Goal: Task Accomplishment & Management: Understand process/instructions

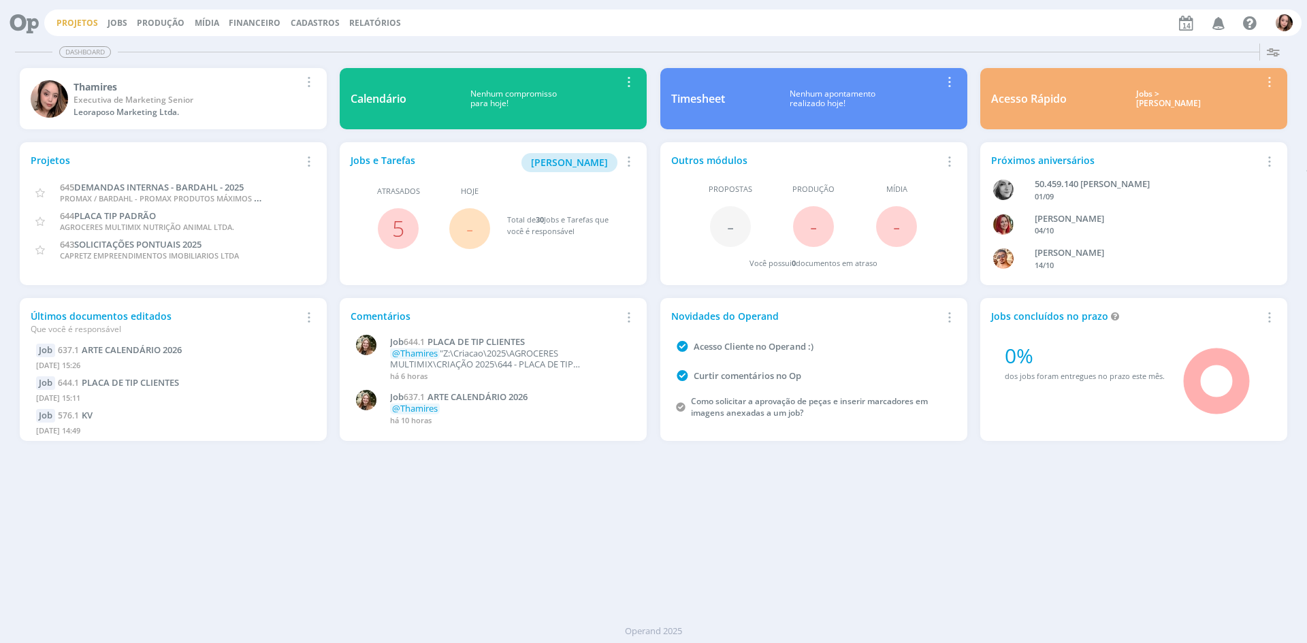
click at [77, 17] on link "Projetos" at bounding box center [77, 23] width 42 height 12
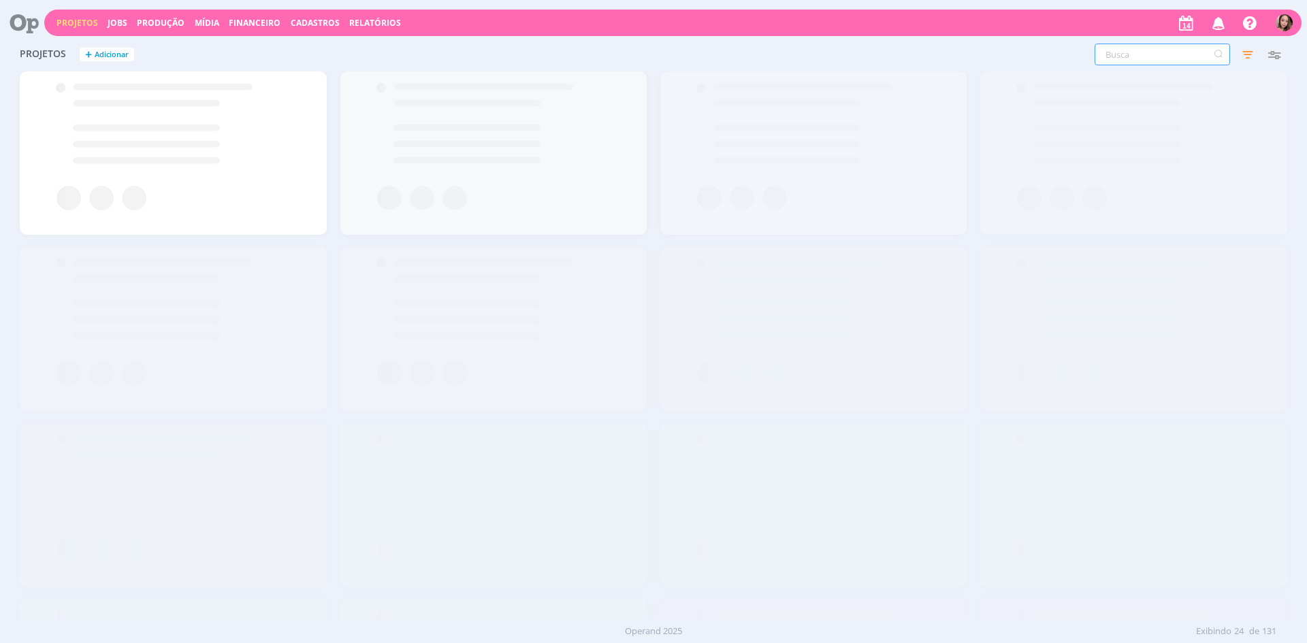
click at [1194, 62] on input "text" at bounding box center [1161, 55] width 135 height 22
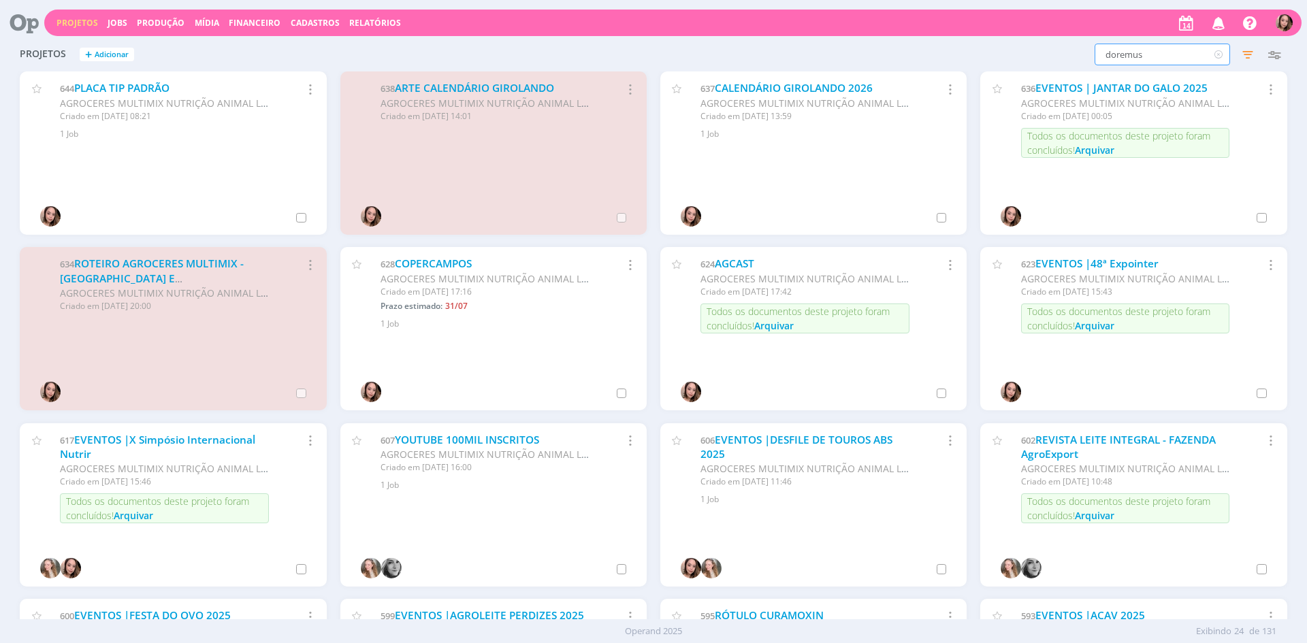
type input "doremus"
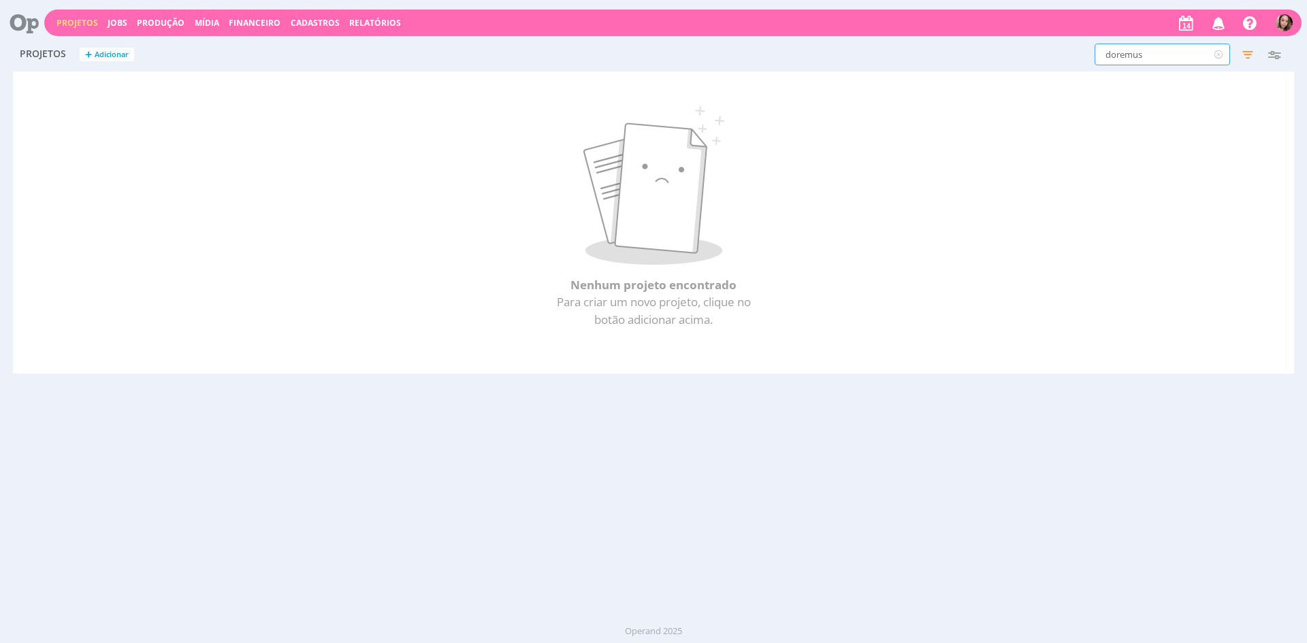
click at [1115, 53] on input "doremus" at bounding box center [1161, 55] width 135 height 22
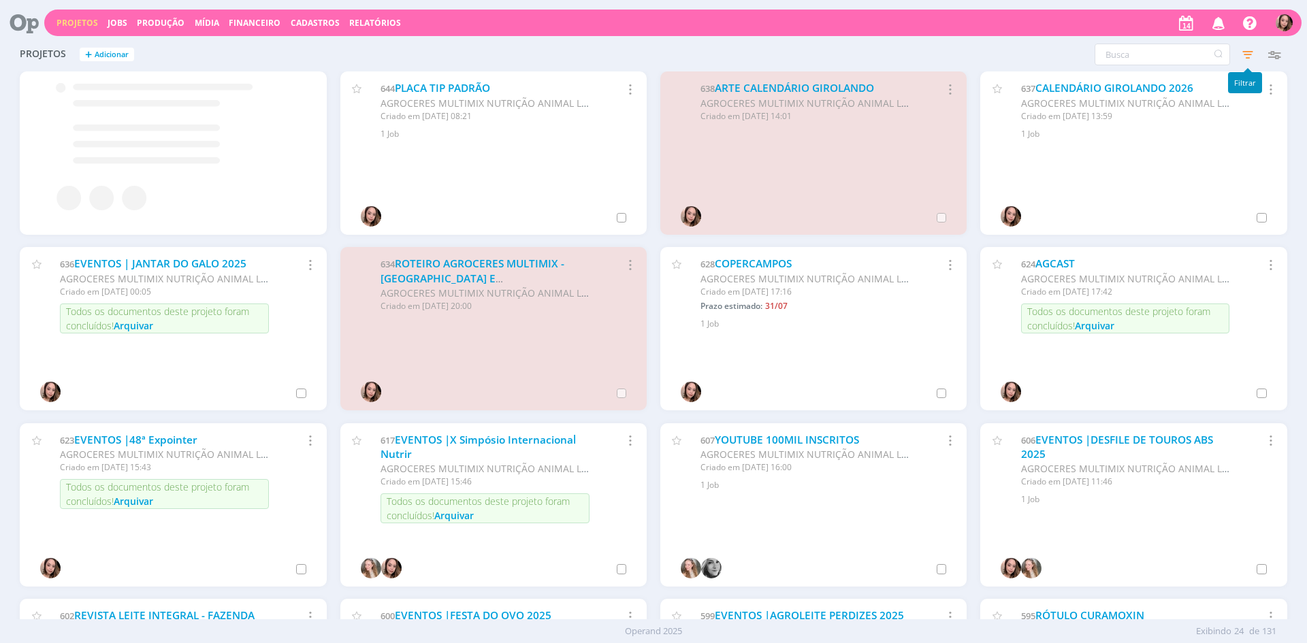
click at [1250, 50] on icon "button" at bounding box center [1247, 54] width 24 height 24
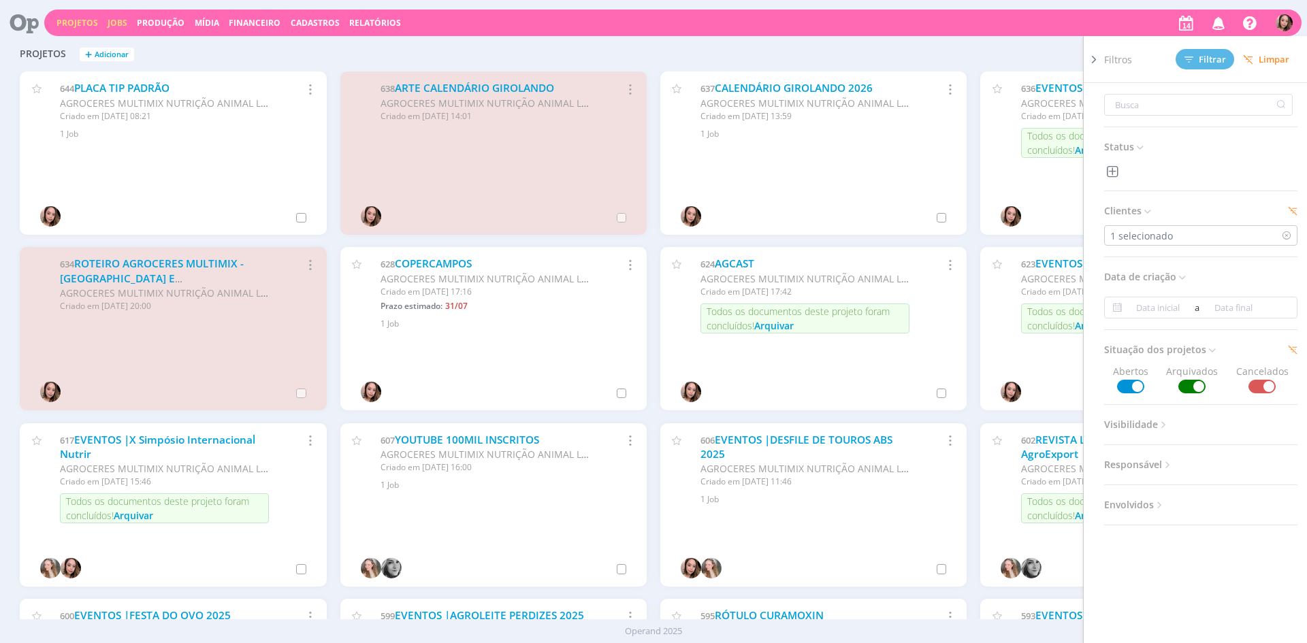
click at [117, 18] on link "Jobs" at bounding box center [118, 23] width 20 height 12
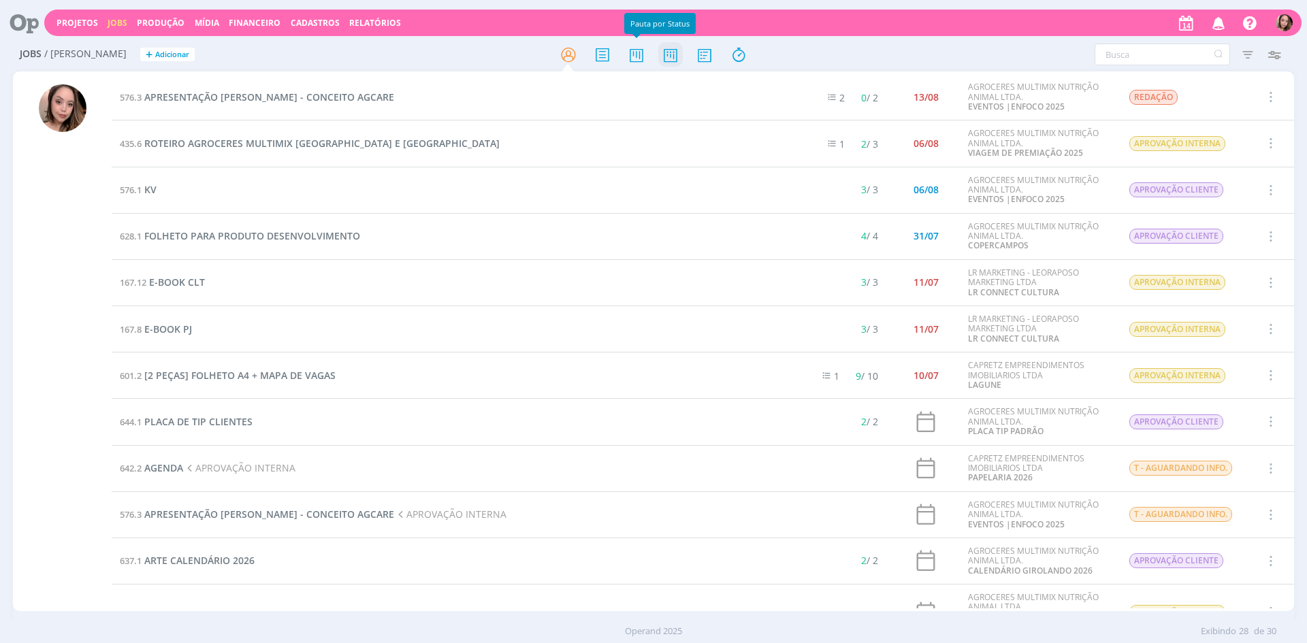
click at [660, 56] on icon at bounding box center [670, 55] width 24 height 27
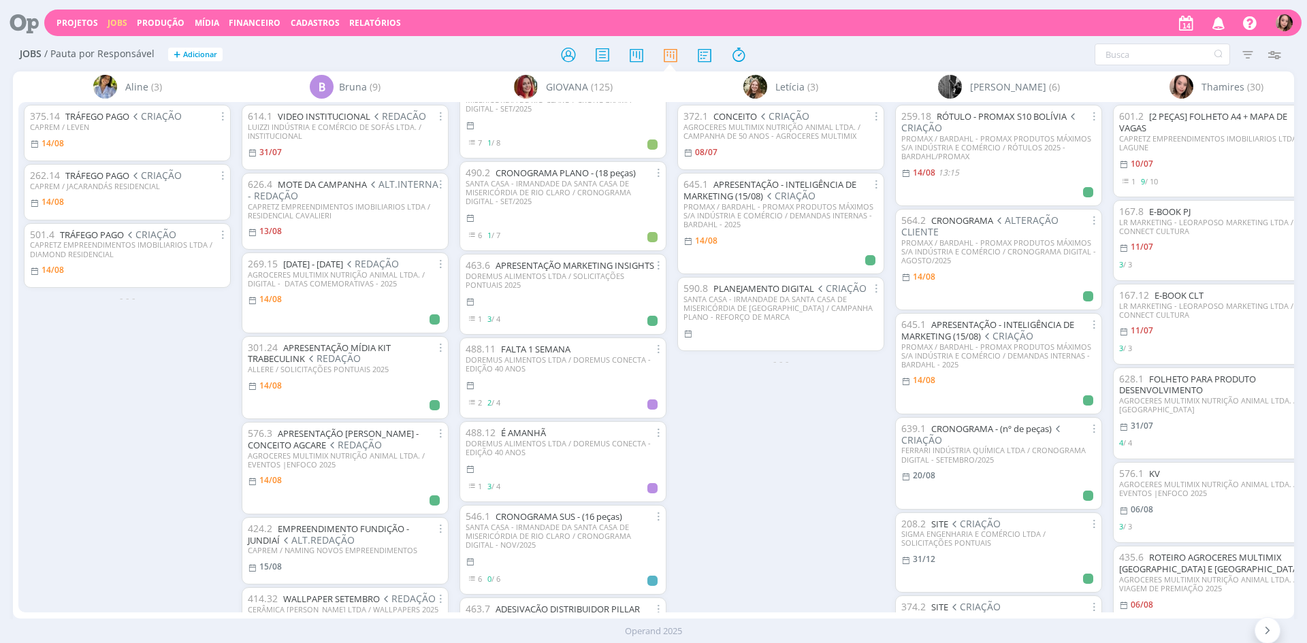
scroll to position [3811, 0]
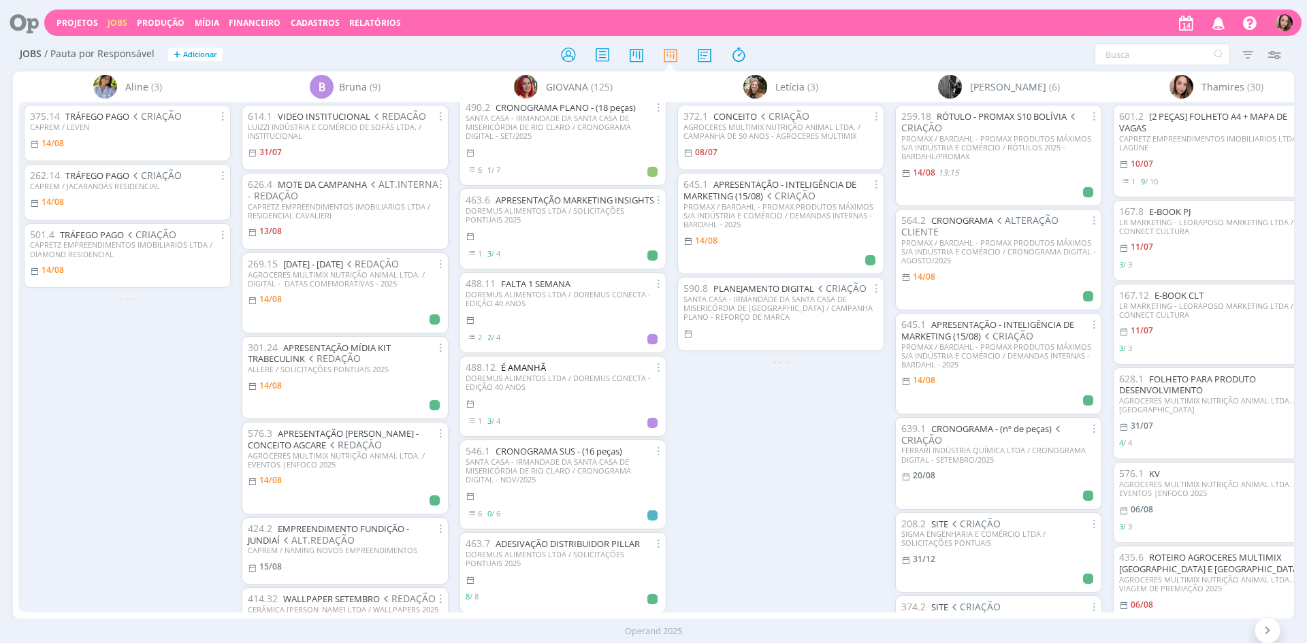
click at [540, 374] on link "É AMANHÃ" at bounding box center [523, 367] width 45 height 12
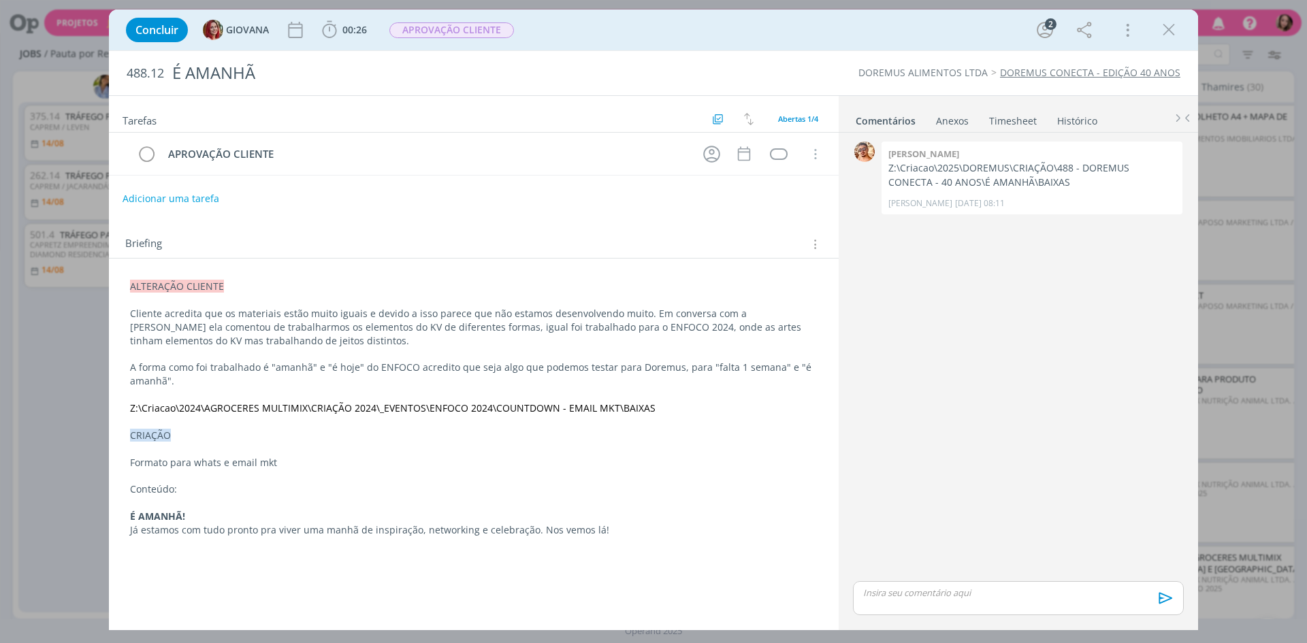
click at [1035, 73] on link "DOREMUS CONECTA - EDIÇÃO 40 ANOS" at bounding box center [1090, 72] width 180 height 13
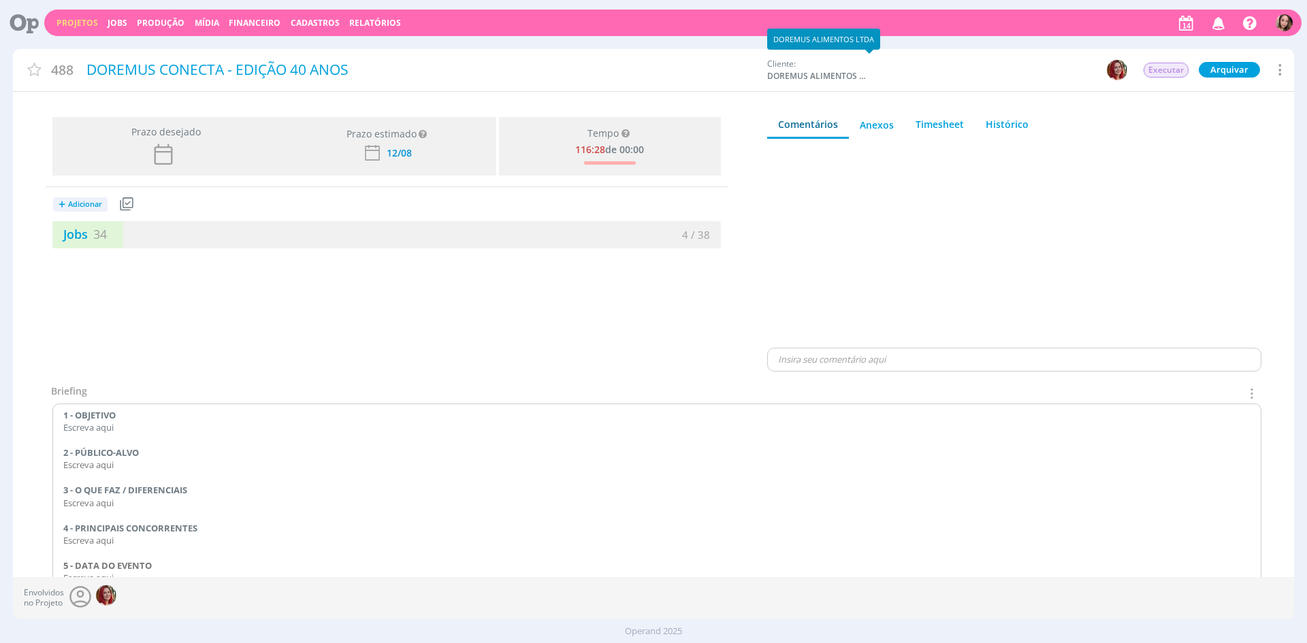
click at [794, 77] on span "DOREMUS ALIMENTOS LTDA" at bounding box center [818, 76] width 102 height 12
click at [88, 240] on link "Jobs 34" at bounding box center [79, 234] width 54 height 16
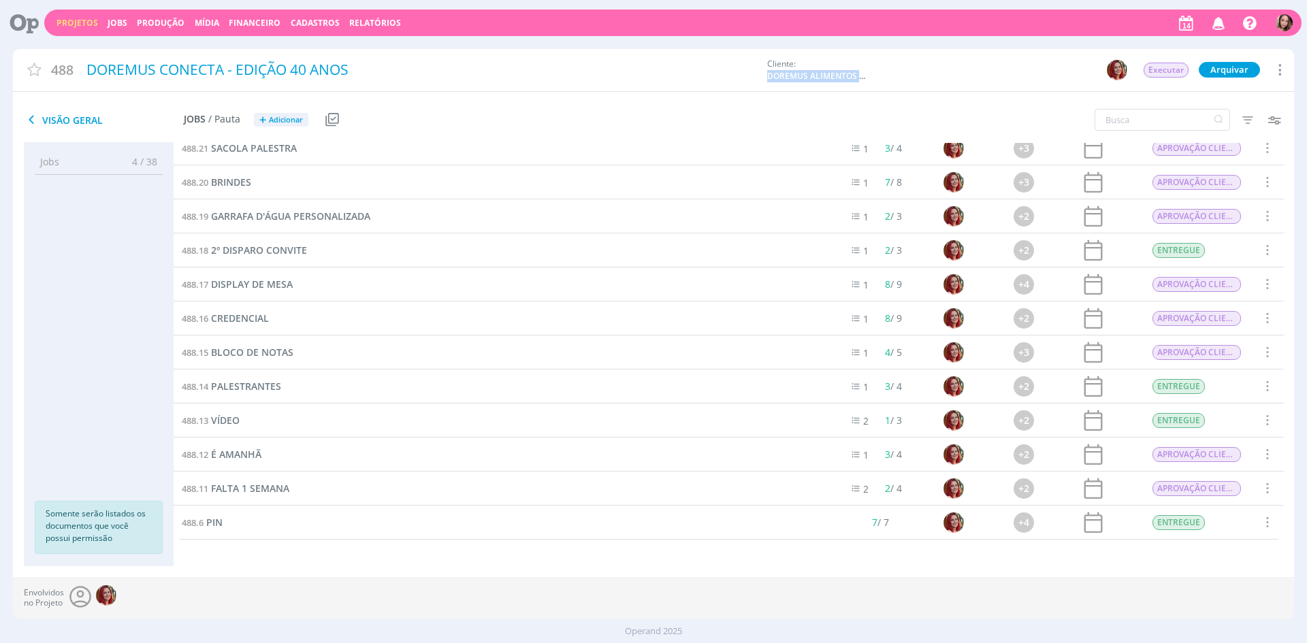
scroll to position [624, 0]
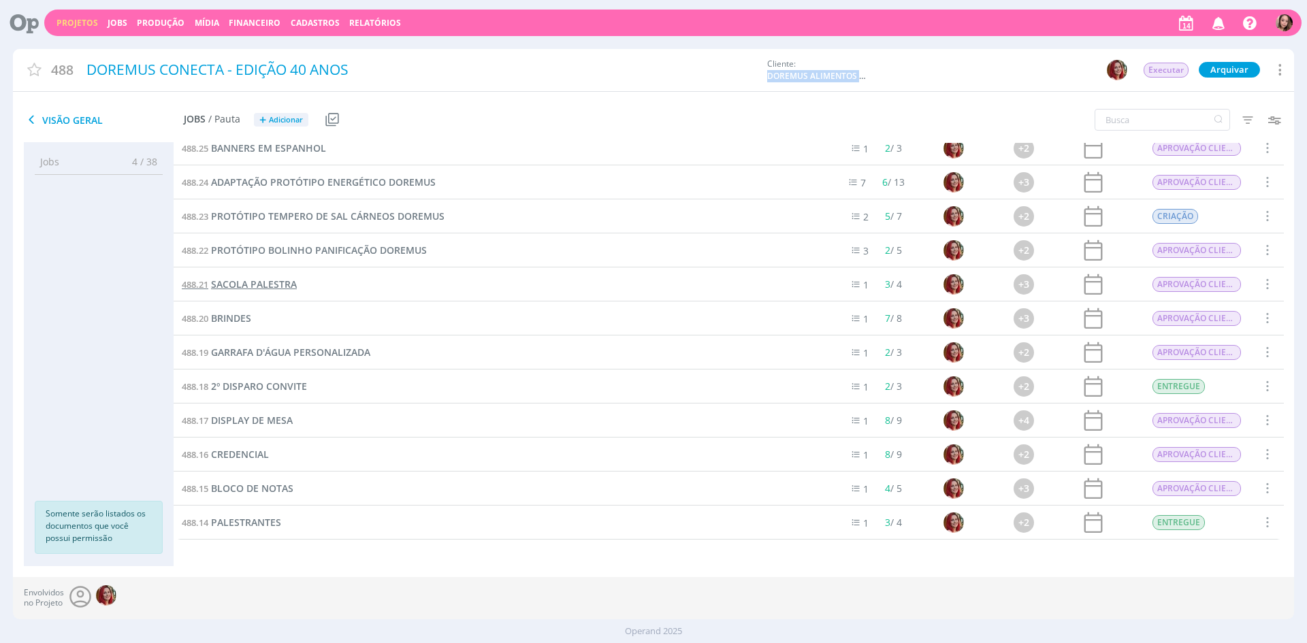
click at [271, 288] on span "SACOLA PALESTRA" at bounding box center [254, 284] width 86 height 13
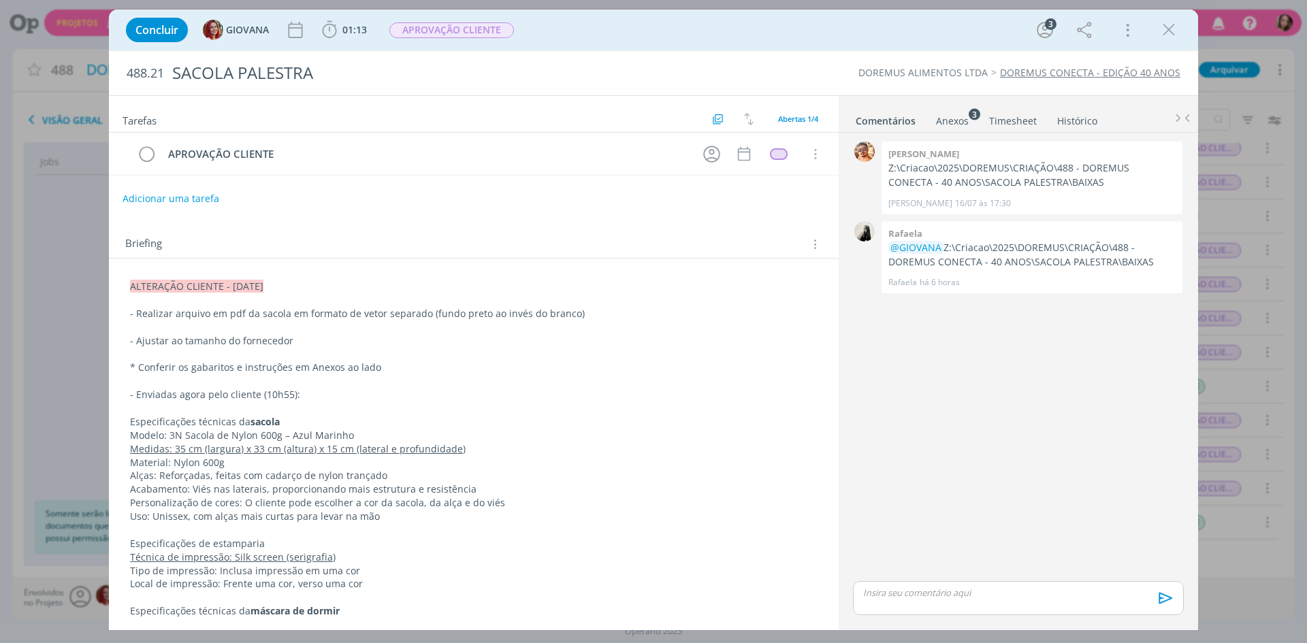
click at [427, 318] on p "- Realizar arquivo em pdf da sacola em formato de vetor separado (fundo preto a…" at bounding box center [473, 314] width 687 height 14
drag, startPoint x: 945, startPoint y: 249, endPoint x: 1126, endPoint y: 260, distance: 180.7
click at [1126, 260] on p "@GIOVANA Z:\Criacao\2025\DOREMUS\CRIAÇÃO\488 - DOREMUS CONECTA - 40 ANOS\SACOLA…" at bounding box center [1031, 255] width 287 height 28
copy p "Z:\Criacao\2025\DOREMUS\CRIAÇÃO\488 - DOREMUS CONECTA - 40 ANOS\SACOLA PALESTRA…"
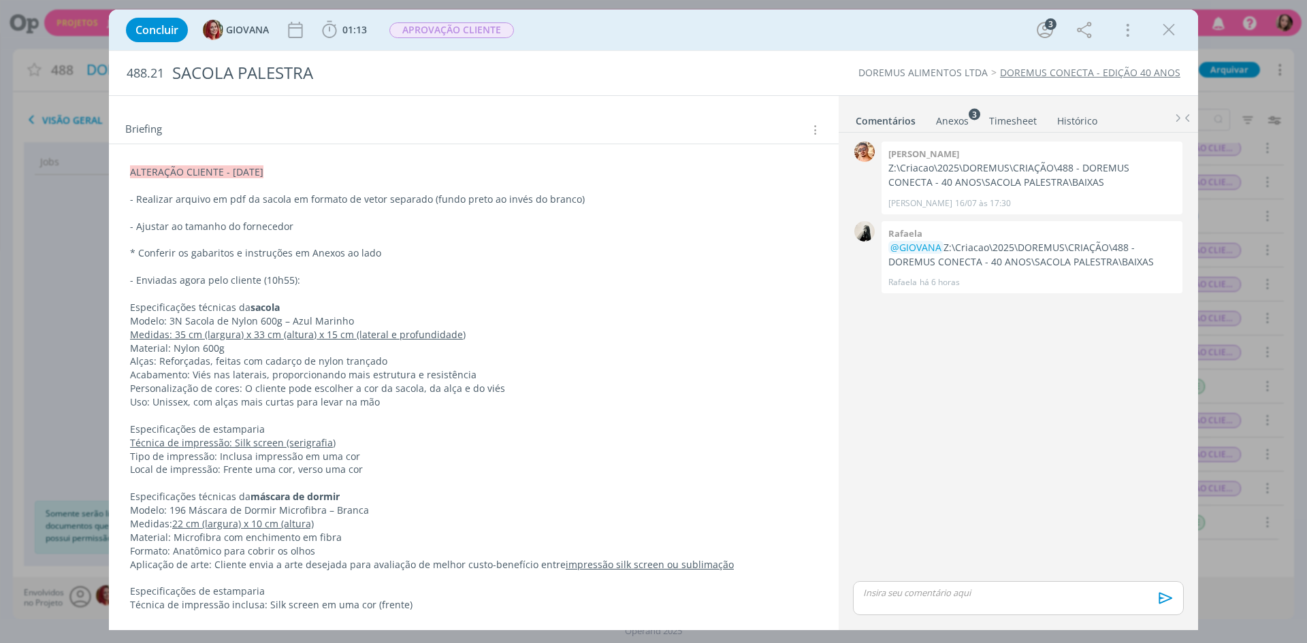
scroll to position [136, 0]
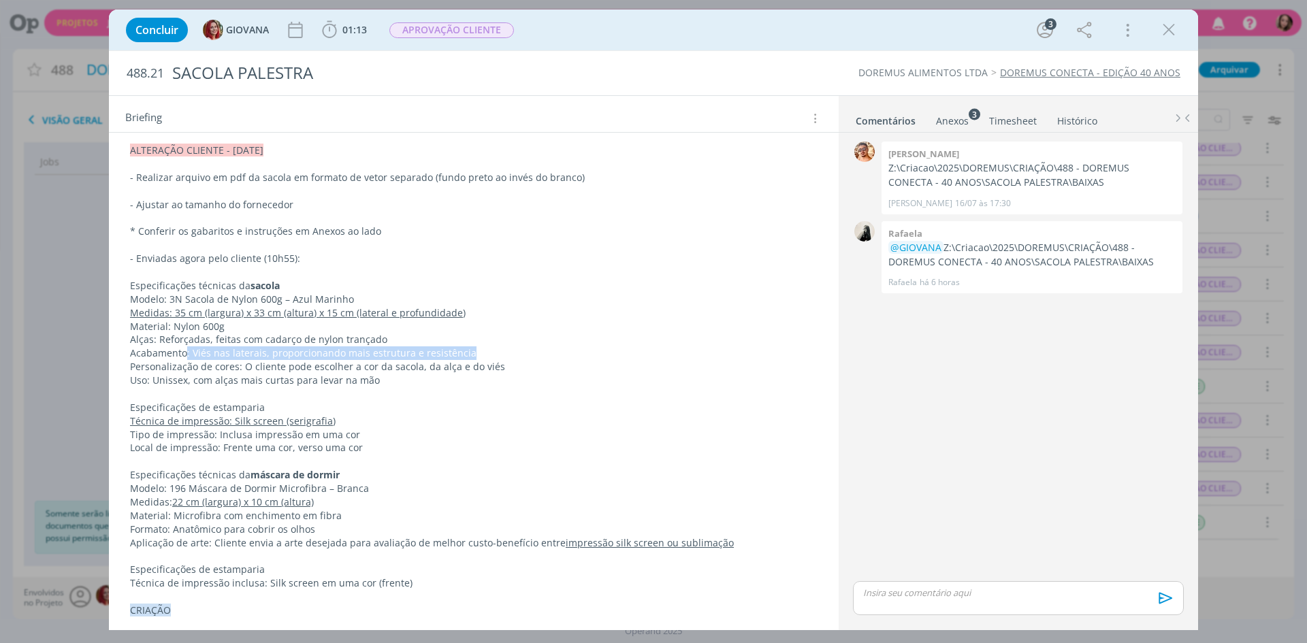
drag, startPoint x: 184, startPoint y: 351, endPoint x: 497, endPoint y: 351, distance: 313.1
click at [497, 351] on p "Acabamento: Viés nas laterais, proporcionando mais estrutura e resistência" at bounding box center [473, 353] width 687 height 14
click at [498, 351] on p "Acabamento: Viés nas laterais, proporcionando mais estrutura e resistência" at bounding box center [474, 354] width 686 height 14
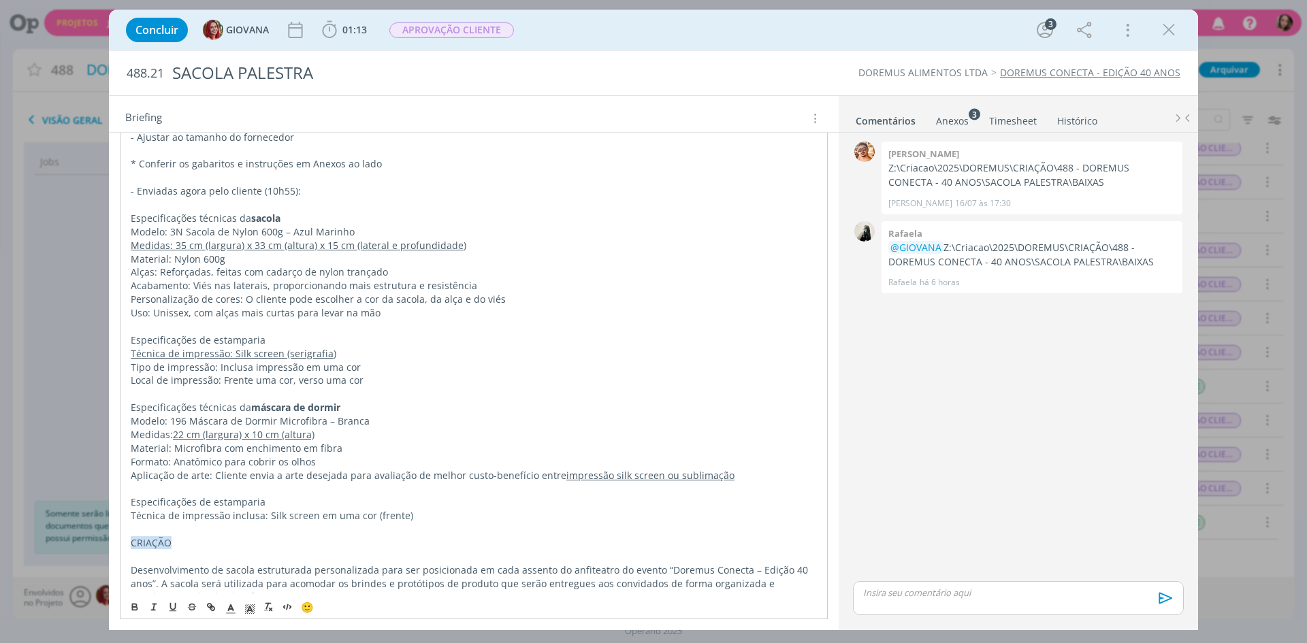
scroll to position [272, 0]
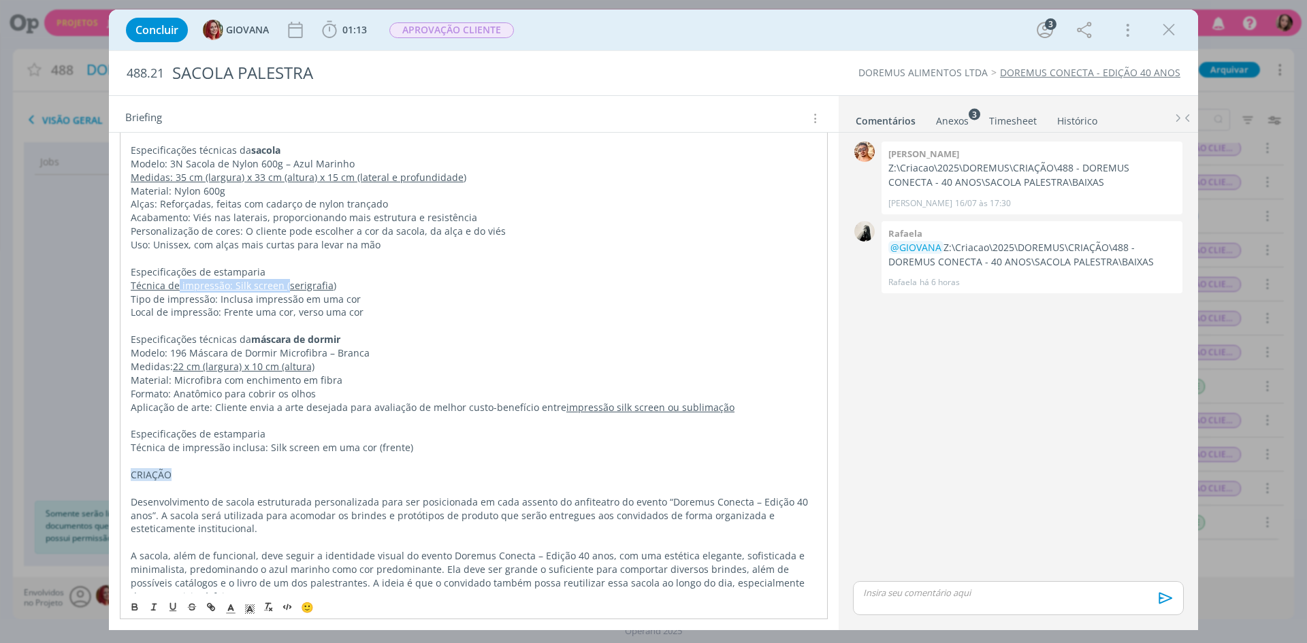
drag, startPoint x: 177, startPoint y: 287, endPoint x: 284, endPoint y: 285, distance: 107.5
click at [284, 285] on u "Técnica de impressão: Silk screen (serigrafia)" at bounding box center [234, 285] width 206 height 13
drag, startPoint x: 222, startPoint y: 299, endPoint x: 352, endPoint y: 287, distance: 130.5
click at [352, 287] on div "ALTERAÇÃO CLIENTE - [DATE] - Realizar arquivo em pdf da sacola em formato de ve…" at bounding box center [474, 441] width 708 height 876
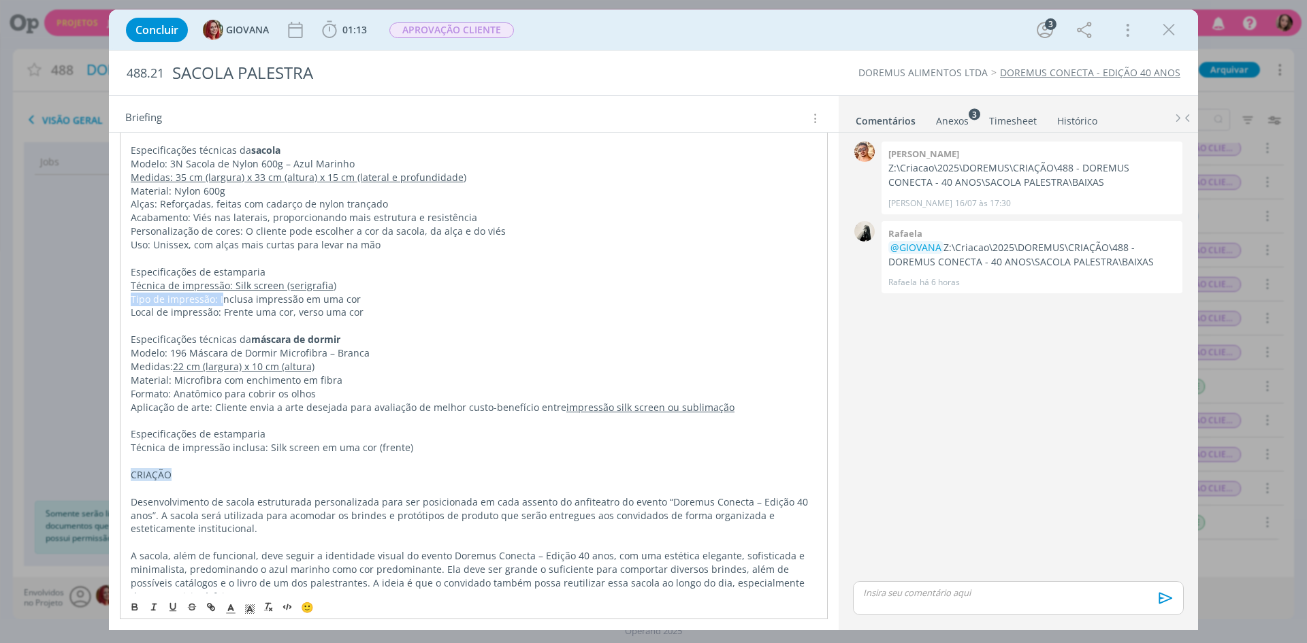
click at [353, 287] on p "Técnica de impressão: Silk screen (serigrafia)" at bounding box center [474, 286] width 686 height 14
click at [365, 311] on p "Local de impressão: Frente uma cor, verso uma cor" at bounding box center [474, 313] width 686 height 14
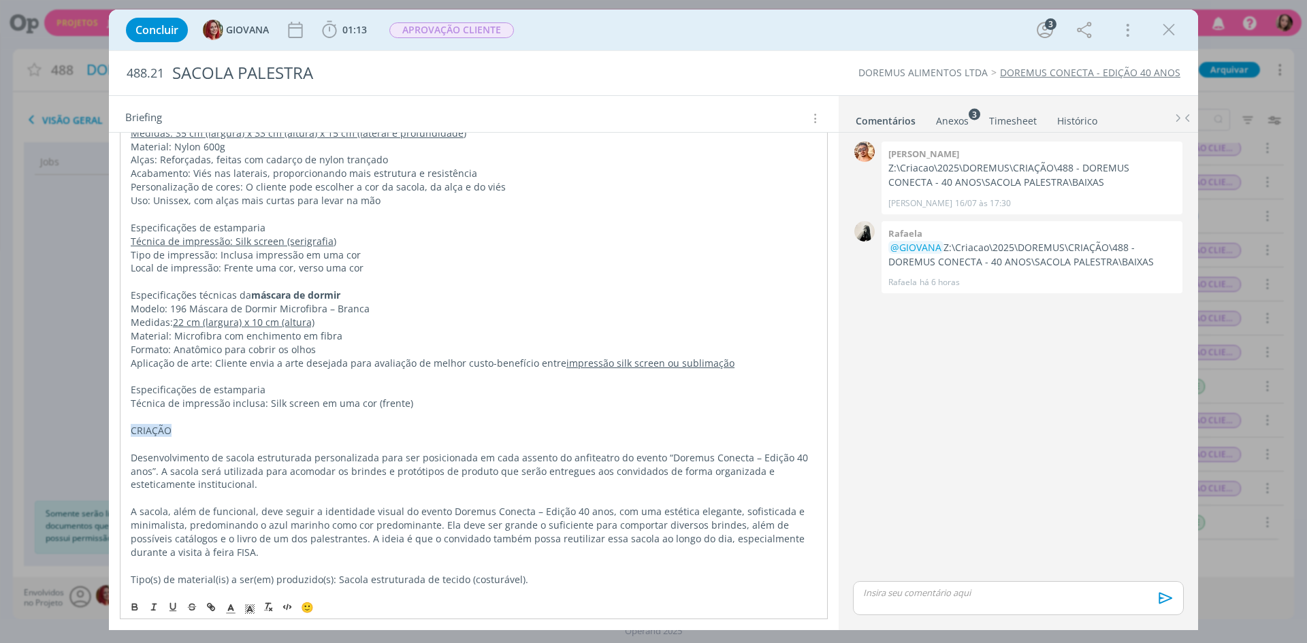
scroll to position [340, 0]
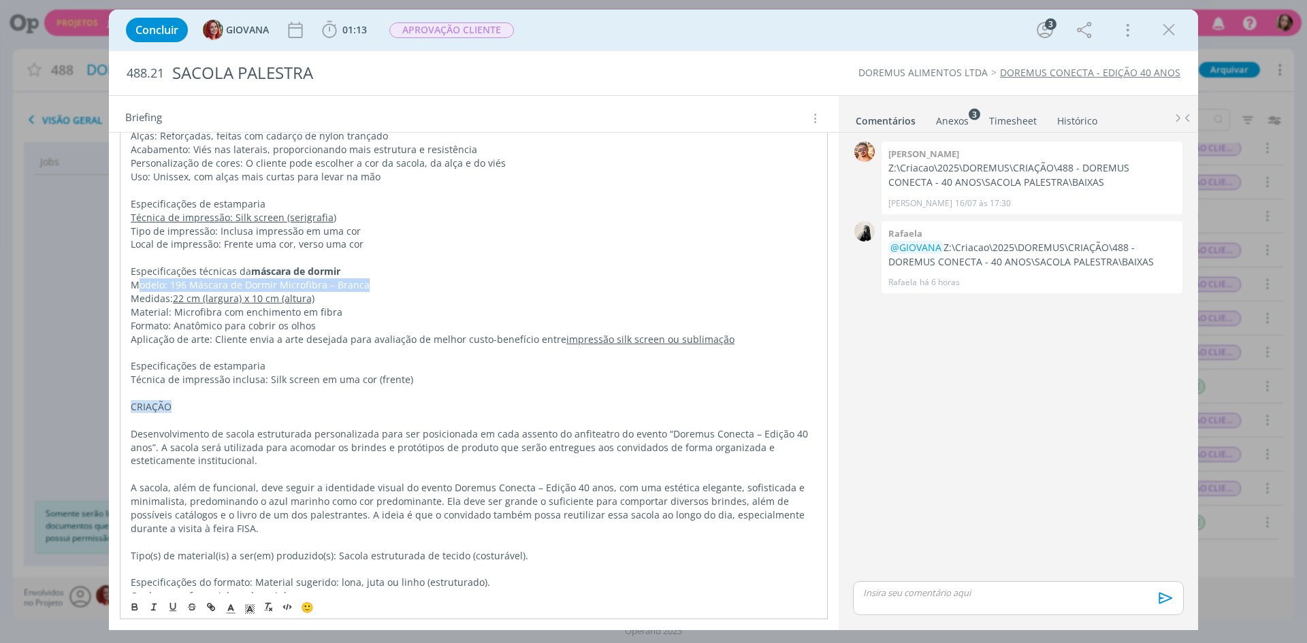
drag, startPoint x: 135, startPoint y: 287, endPoint x: 363, endPoint y: 285, distance: 227.3
click at [363, 285] on p "Modelo: 196 Máscara de Dormir Microfibra – Branca" at bounding box center [474, 285] width 686 height 14
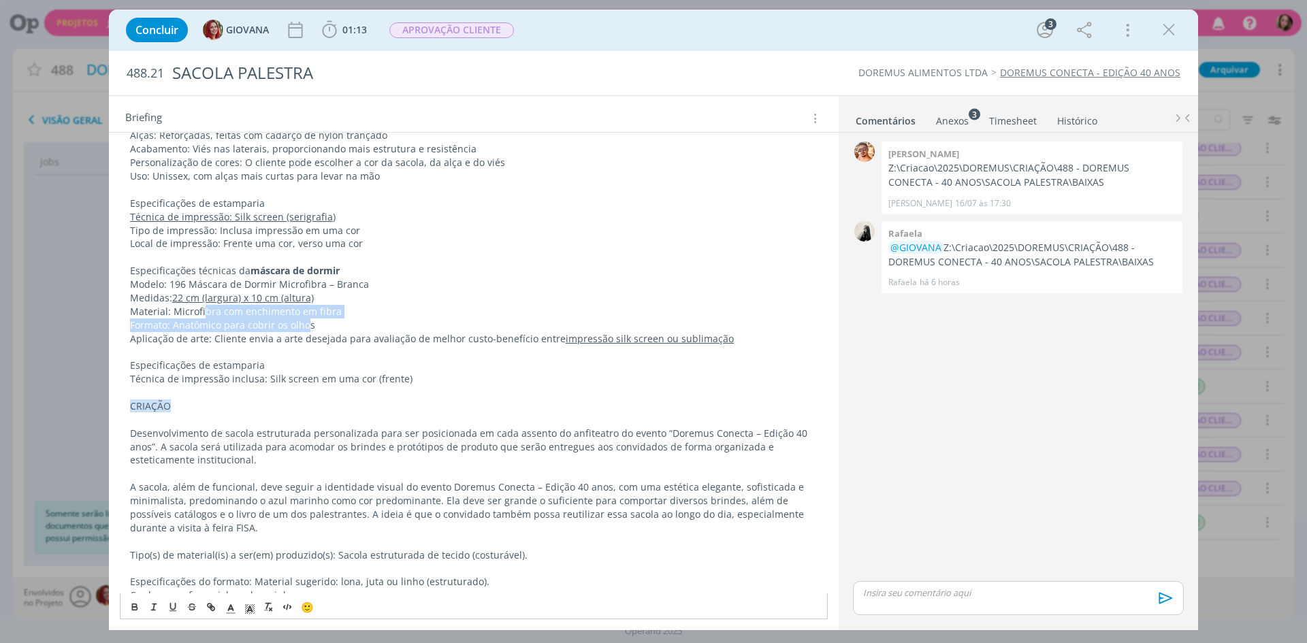
drag, startPoint x: 276, startPoint y: 318, endPoint x: 303, endPoint y: 330, distance: 29.6
click at [303, 330] on div "ALTERAÇÃO CLIENTE - [DATE] - Realizar arquivo em pdf da sacola em formato de ve…" at bounding box center [474, 372] width 708 height 875
click at [303, 342] on p "Aplicação de arte: Cliente envia a arte desejada para avaliação de melhor custo…" at bounding box center [473, 339] width 687 height 14
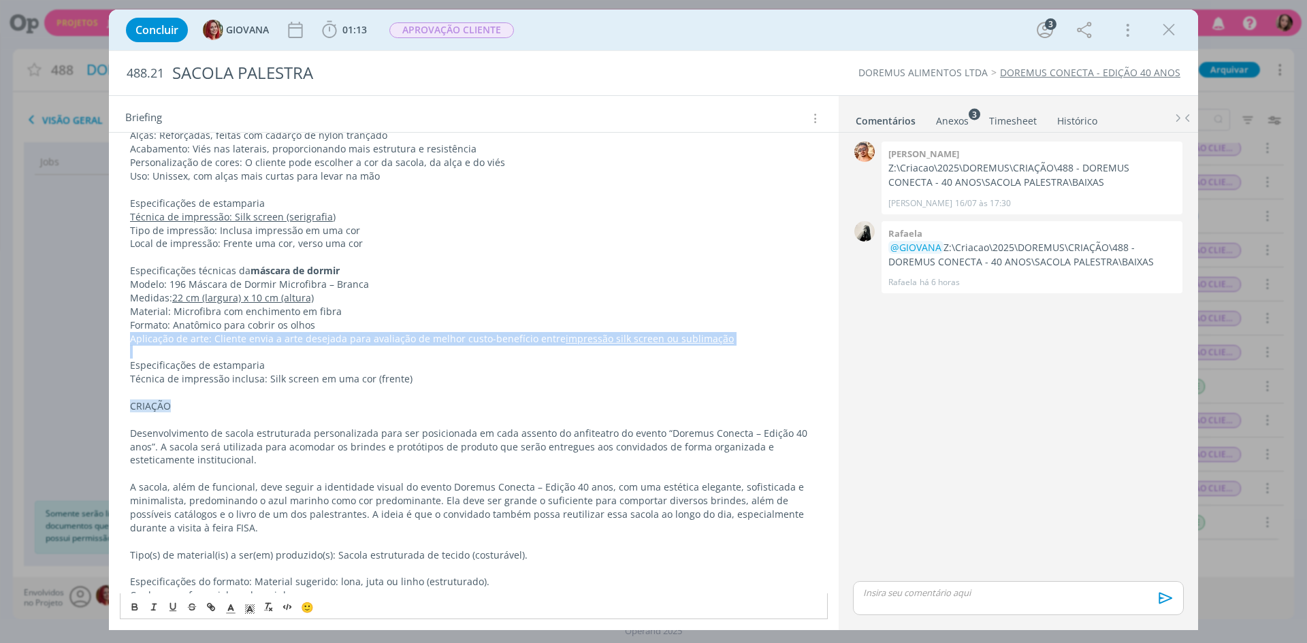
click at [303, 342] on p "Aplicação de arte: Cliente envia a arte desejada para avaliação de melhor custo…" at bounding box center [473, 339] width 687 height 14
click at [242, 343] on p "Aplicação de arte: Cliente envia a arte desejada para avaliação de melhor custo…" at bounding box center [473, 339] width 687 height 14
drag, startPoint x: 237, startPoint y: 334, endPoint x: 559, endPoint y: 342, distance: 322.7
click at [559, 342] on p "Aplicação de arte: Cliente envia a arte desejada para avaliação de melhor custo…" at bounding box center [473, 339] width 687 height 14
click at [566, 343] on u "impressão silk screen ou sublimação" at bounding box center [650, 338] width 168 height 13
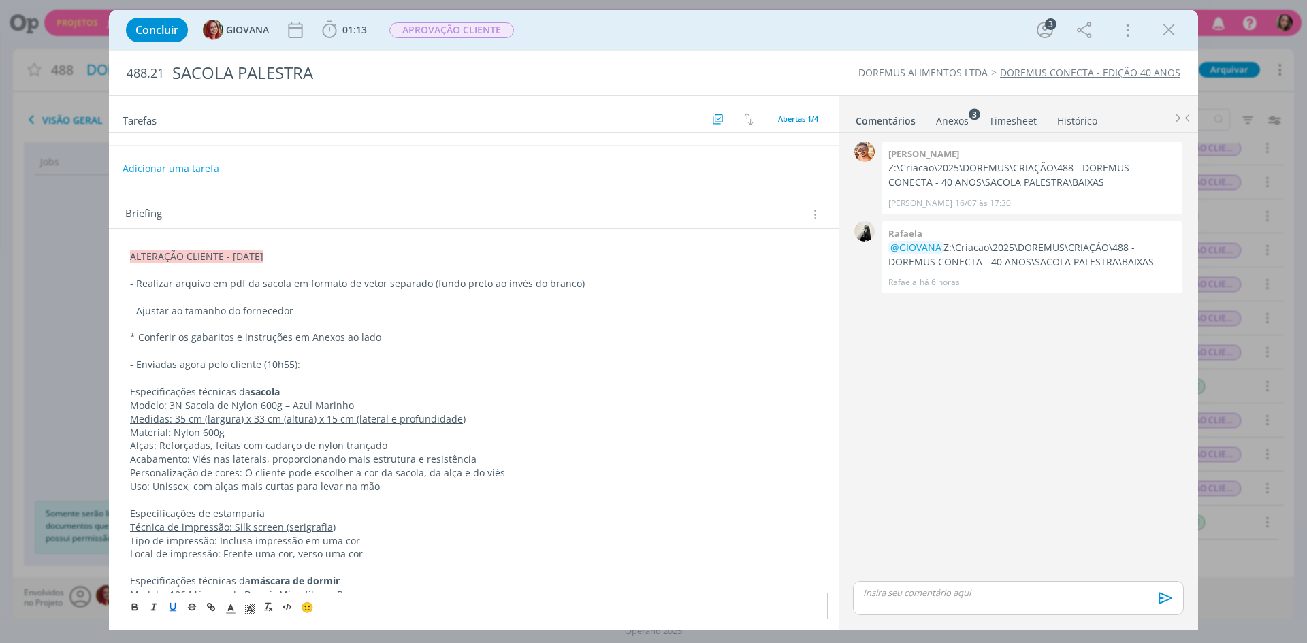
scroll to position [0, 0]
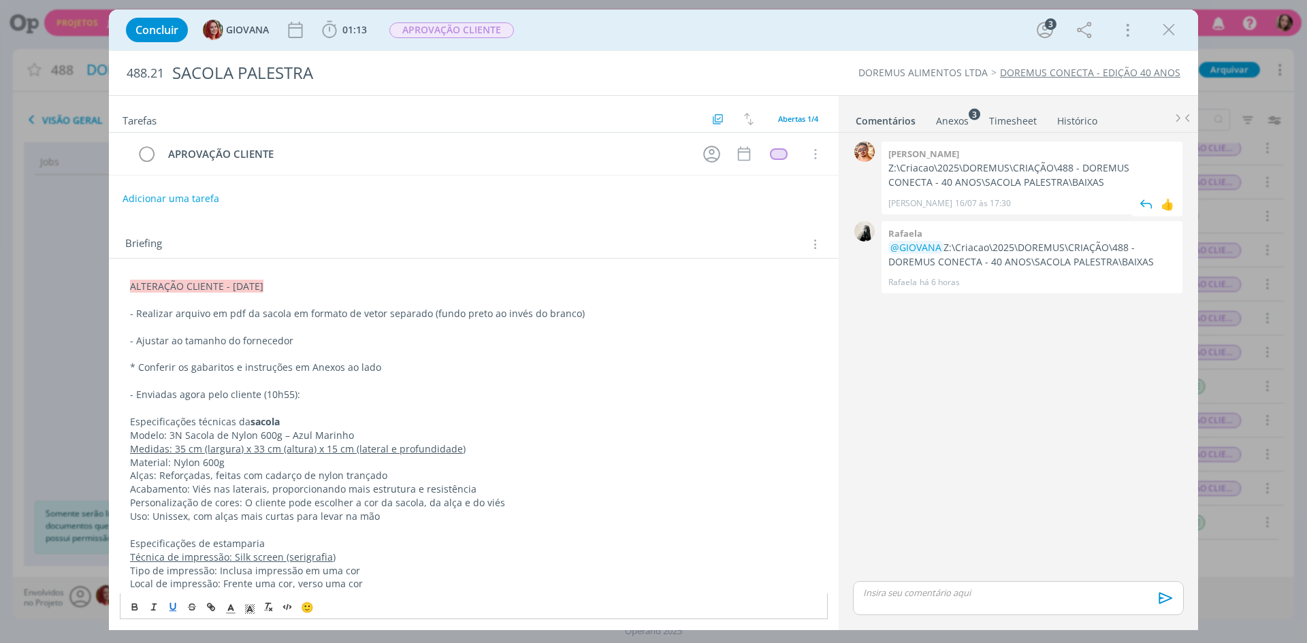
click at [933, 173] on p "Z:\Criacao\2025\DOREMUS\CRIAÇÃO\488 - DOREMUS CONECTA - 40 ANOS\SACOLA PALESTRA…" at bounding box center [1031, 175] width 287 height 28
click at [1169, 27] on icon "dialog" at bounding box center [1168, 30] width 20 height 20
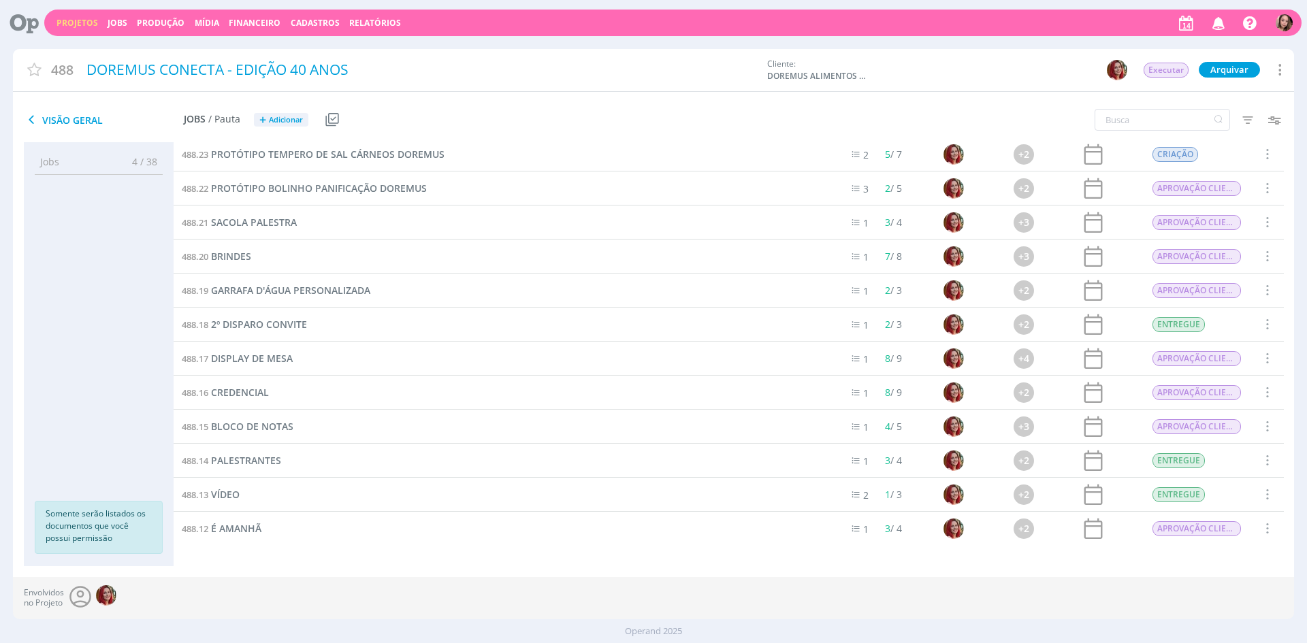
scroll to position [624, 0]
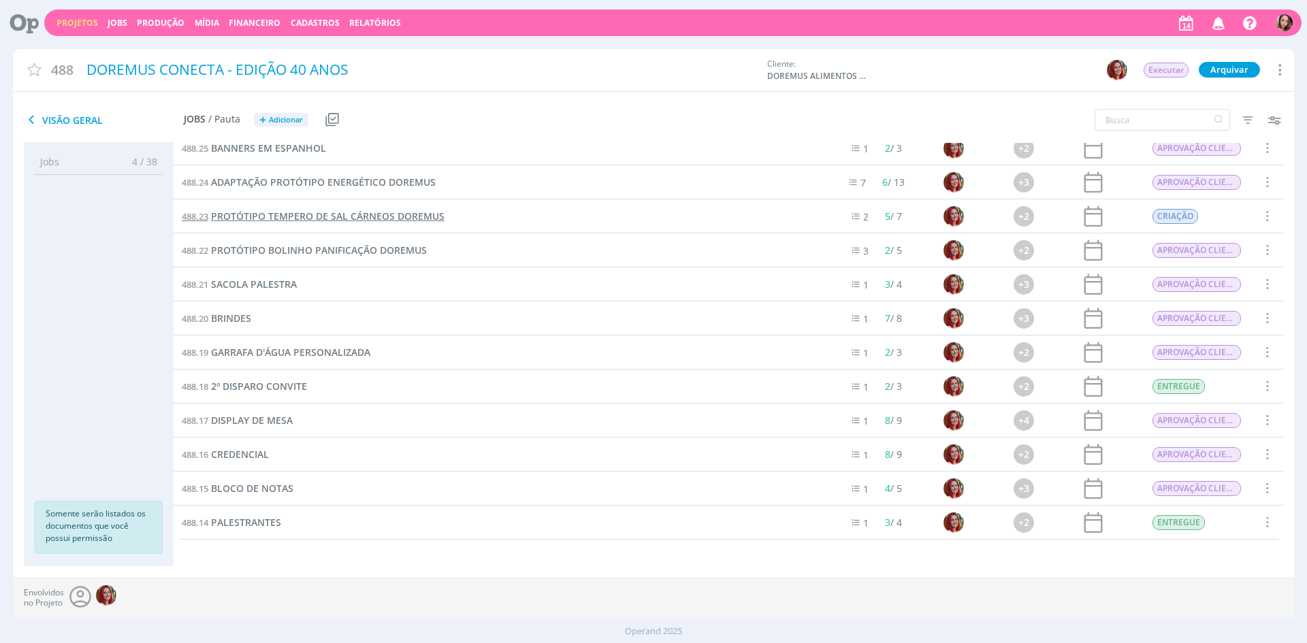
click at [406, 217] on span "PROTÓTIPO TEMPERO DE SAL CÁRNEOS DOREMUS" at bounding box center [327, 216] width 233 height 13
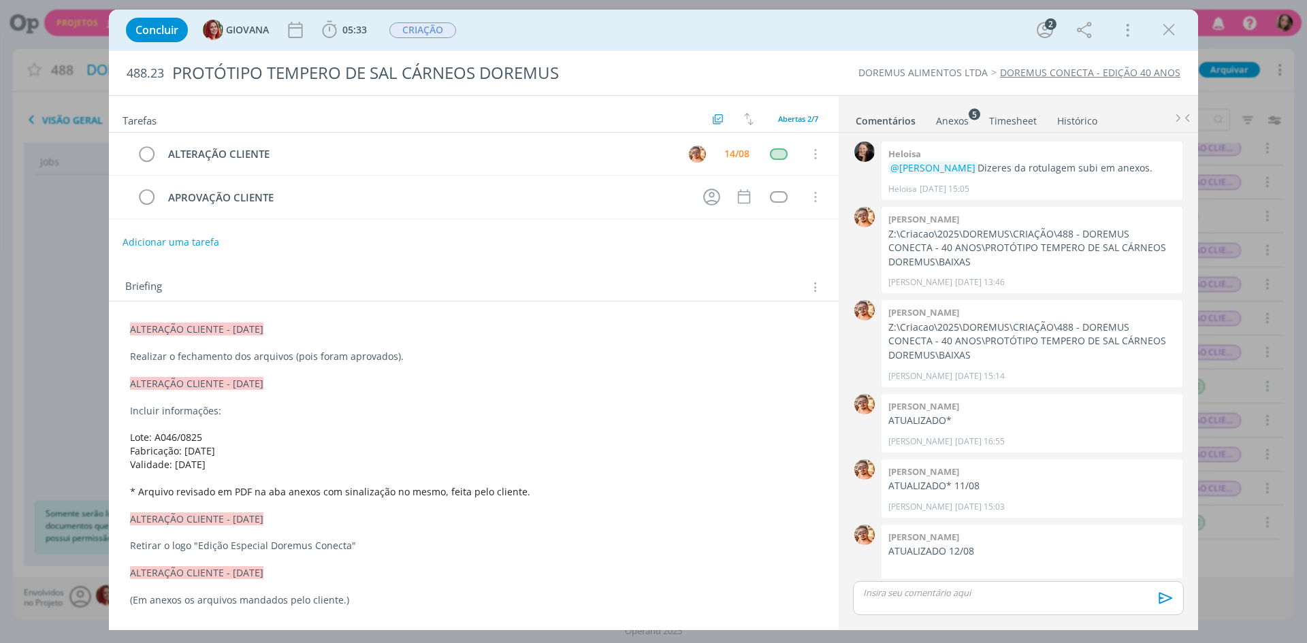
drag, startPoint x: 1173, startPoint y: 34, endPoint x: 1235, endPoint y: 20, distance: 63.6
click at [1173, 35] on icon "dialog" at bounding box center [1168, 30] width 20 height 20
